Goal: Task Accomplishment & Management: Use online tool/utility

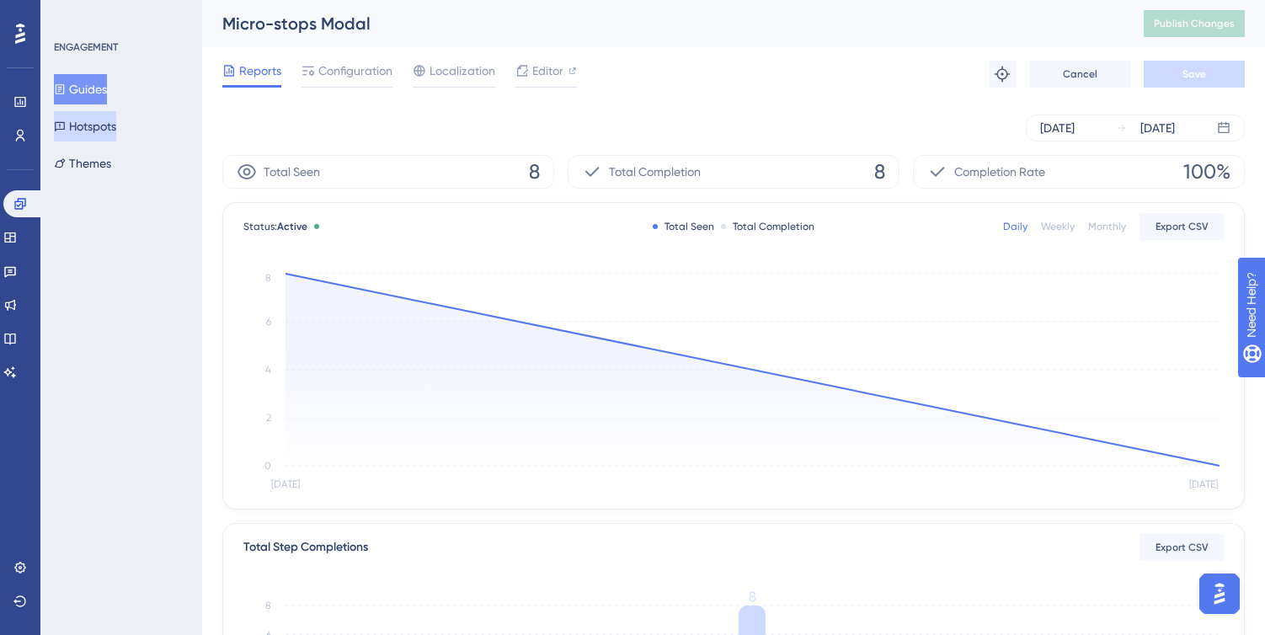
click at [93, 124] on button "Hotspots" at bounding box center [85, 126] width 62 height 30
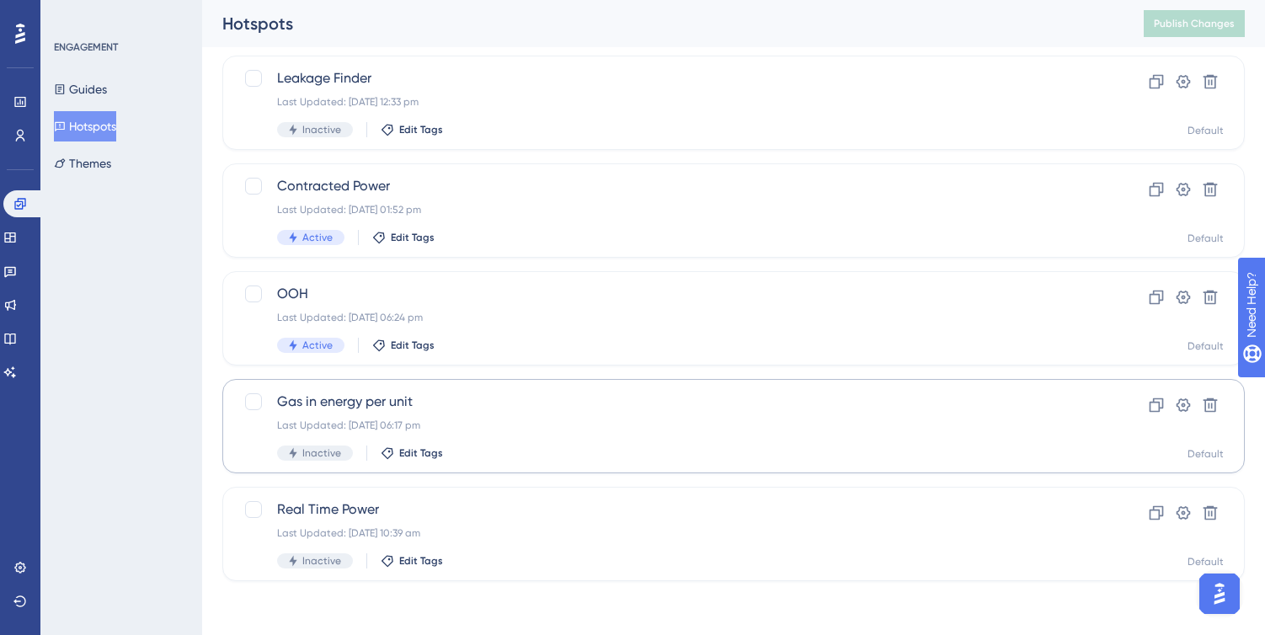
scroll to position [50, 0]
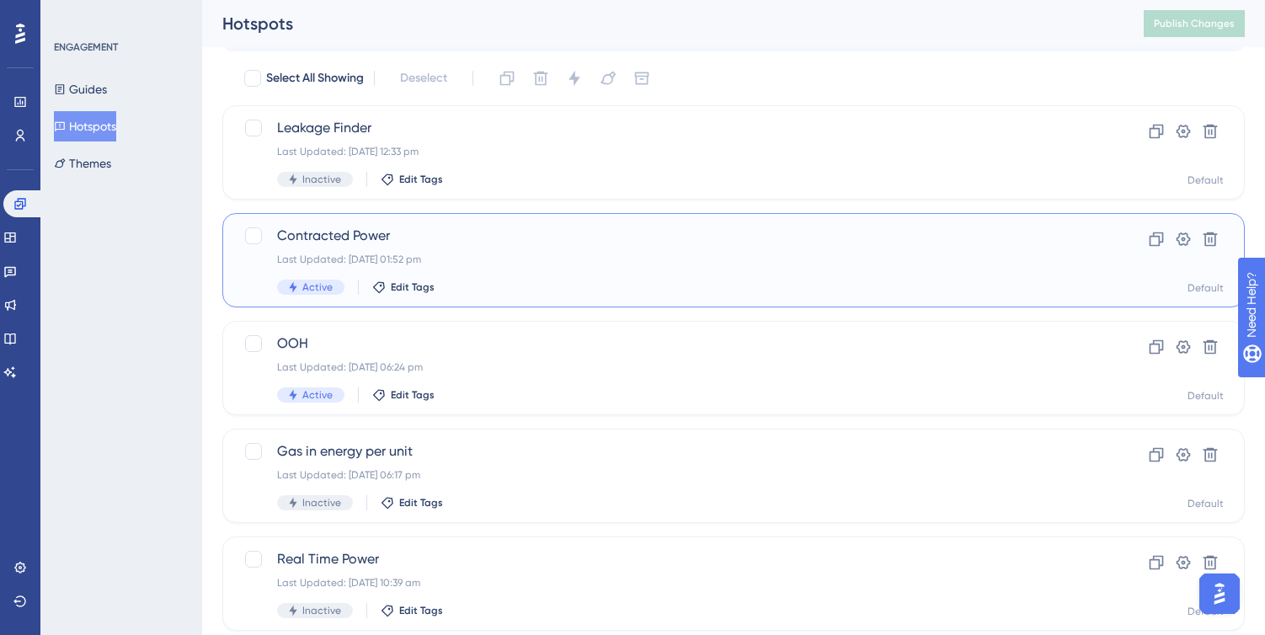
click at [607, 289] on div "Active Edit Tags" at bounding box center [666, 287] width 778 height 15
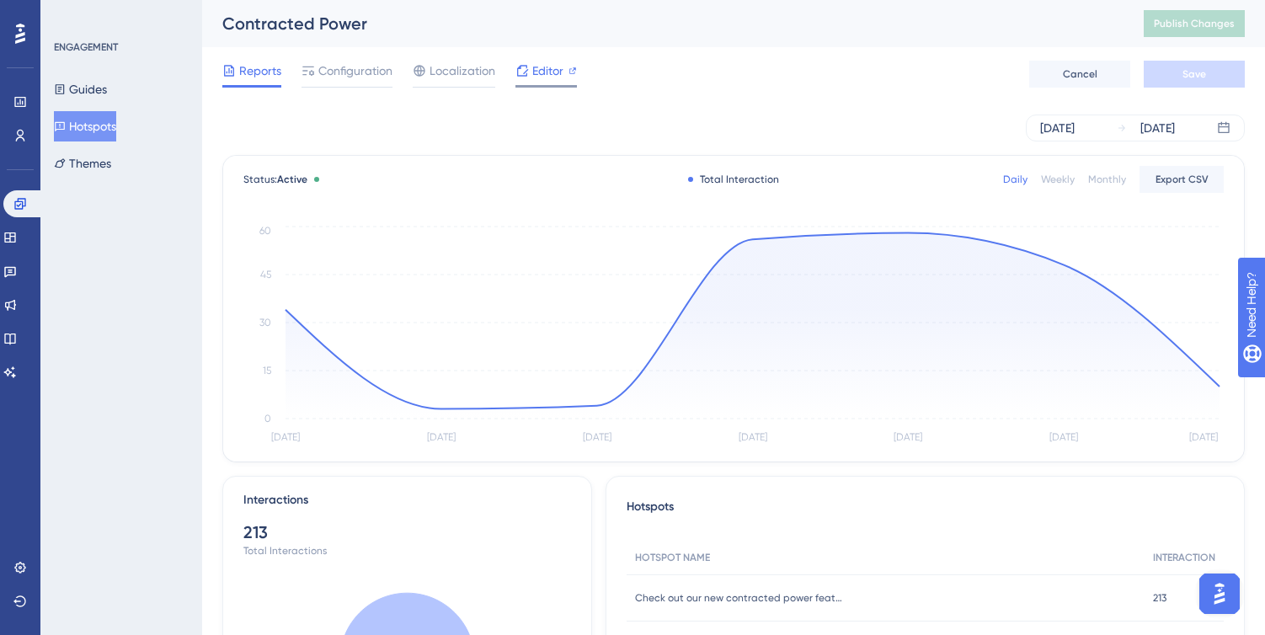
click at [546, 74] on span "Editor" at bounding box center [547, 71] width 31 height 20
click at [529, 79] on div "Editor" at bounding box center [545, 71] width 61 height 20
click at [99, 130] on button "Hotspots" at bounding box center [85, 126] width 62 height 30
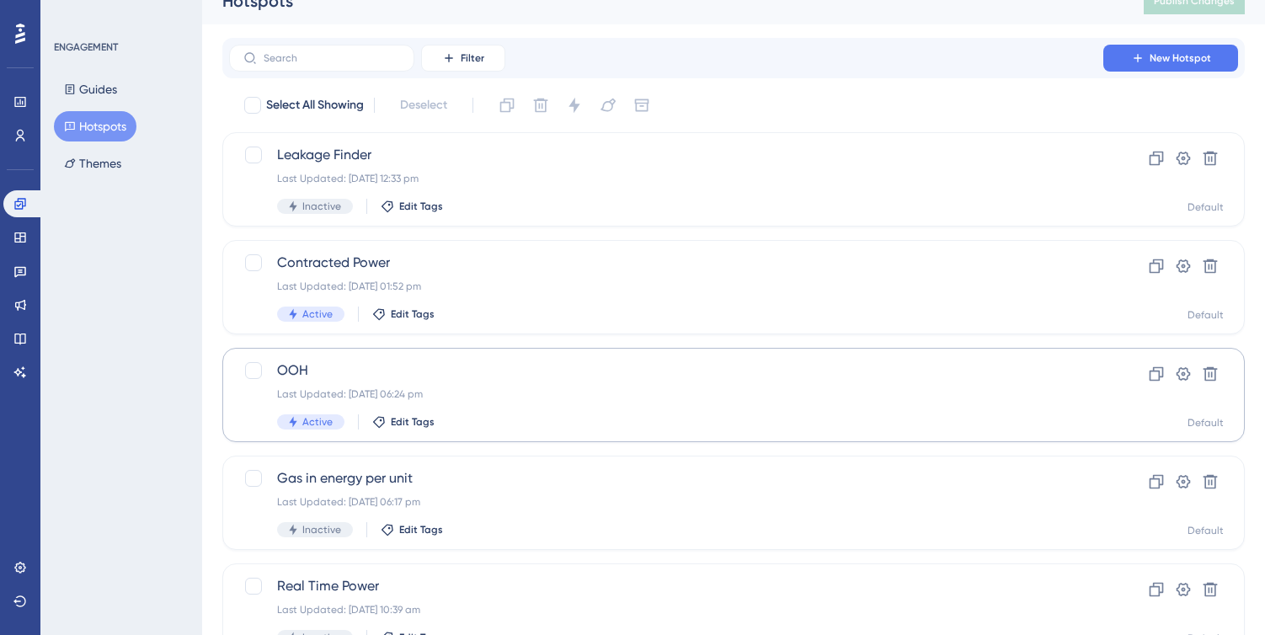
scroll to position [26, 0]
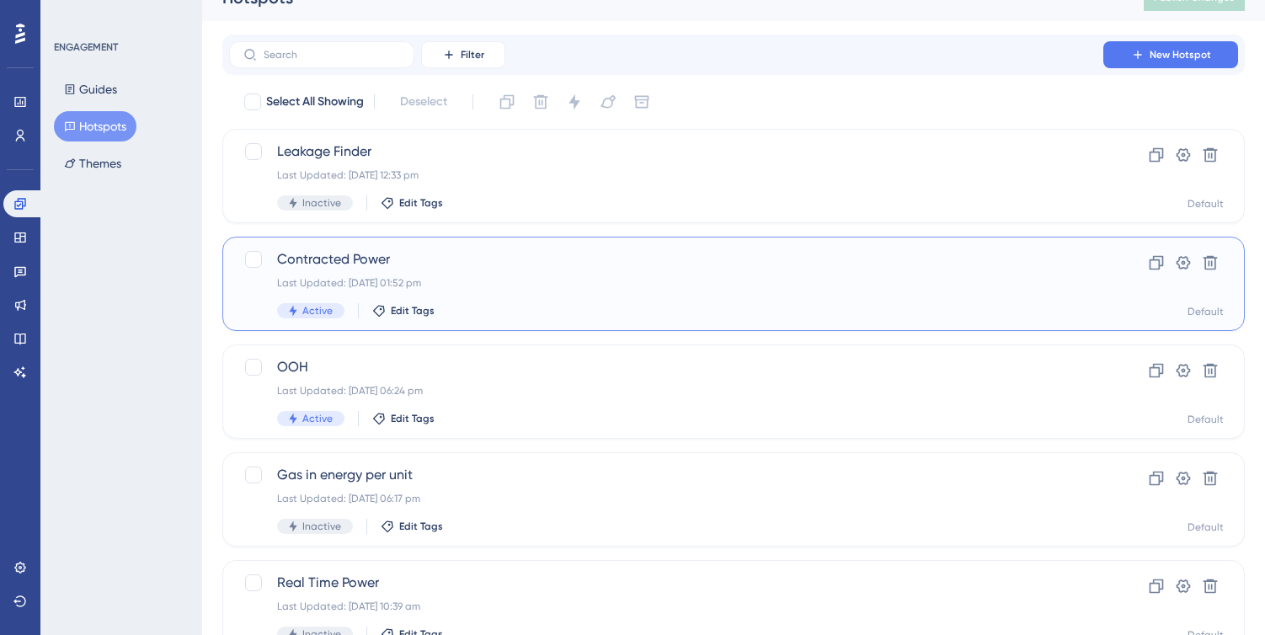
click at [589, 290] on div "Contracted Power Last Updated: 31 Jul 2025 01:52 pm Active Edit Tags" at bounding box center [666, 283] width 778 height 69
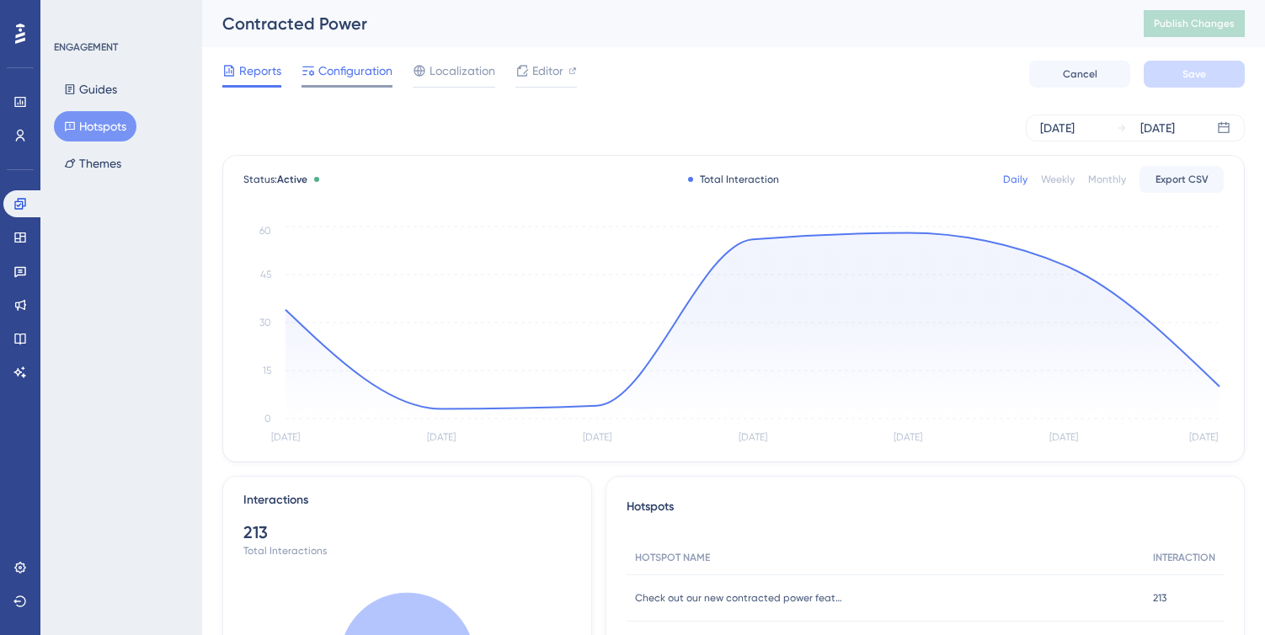
click at [365, 70] on span "Configuration" at bounding box center [355, 71] width 74 height 20
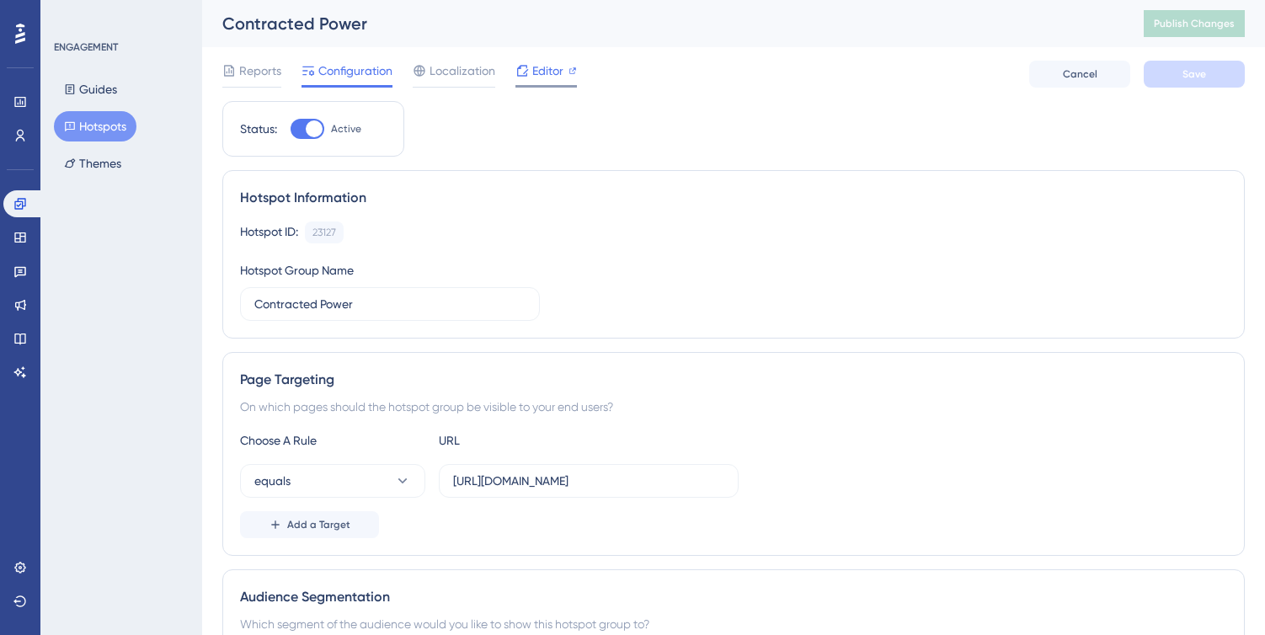
click at [535, 72] on span "Editor" at bounding box center [547, 71] width 31 height 20
click at [535, 76] on span "Editor" at bounding box center [547, 71] width 31 height 20
